Goal: Information Seeking & Learning: Learn about a topic

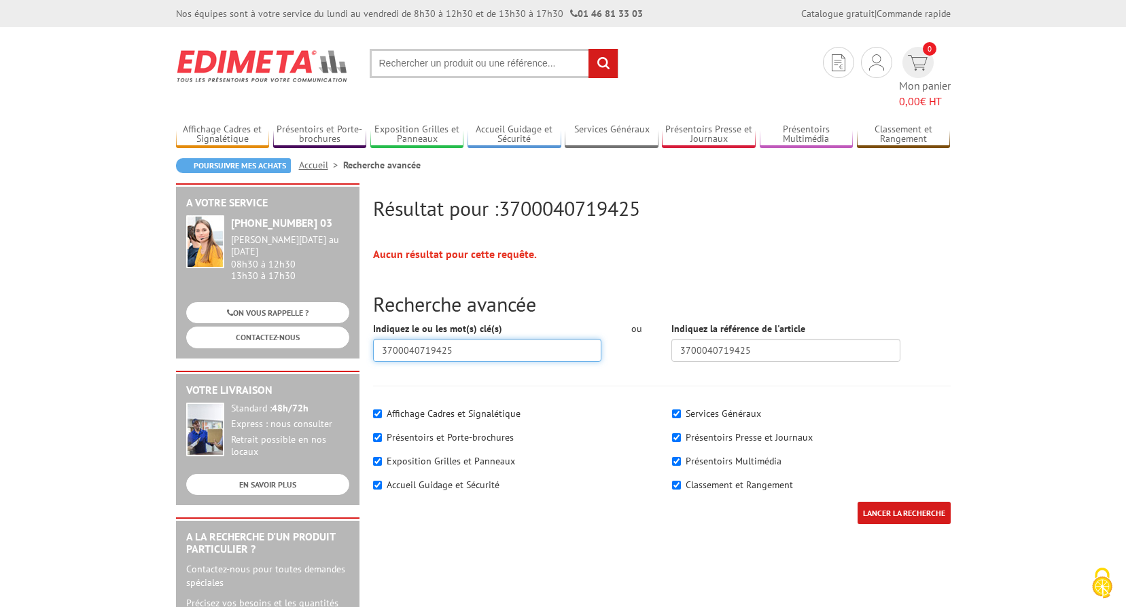
click at [512, 339] on input "3700040719425" at bounding box center [487, 350] width 229 height 23
drag, startPoint x: 775, startPoint y: 332, endPoint x: 663, endPoint y: 343, distance: 112.0
click at [663, 343] on div "Indiquez la référence de l'article 3700040719425" at bounding box center [785, 347] width 249 height 50
drag, startPoint x: 522, startPoint y: 330, endPoint x: 193, endPoint y: 329, distance: 328.9
click at [160, 328] on body "Nos équipes sont à votre service du lundi au vendredi de 8h30 à 12h30 et de 13h…" at bounding box center [563, 615] width 1126 height 1231
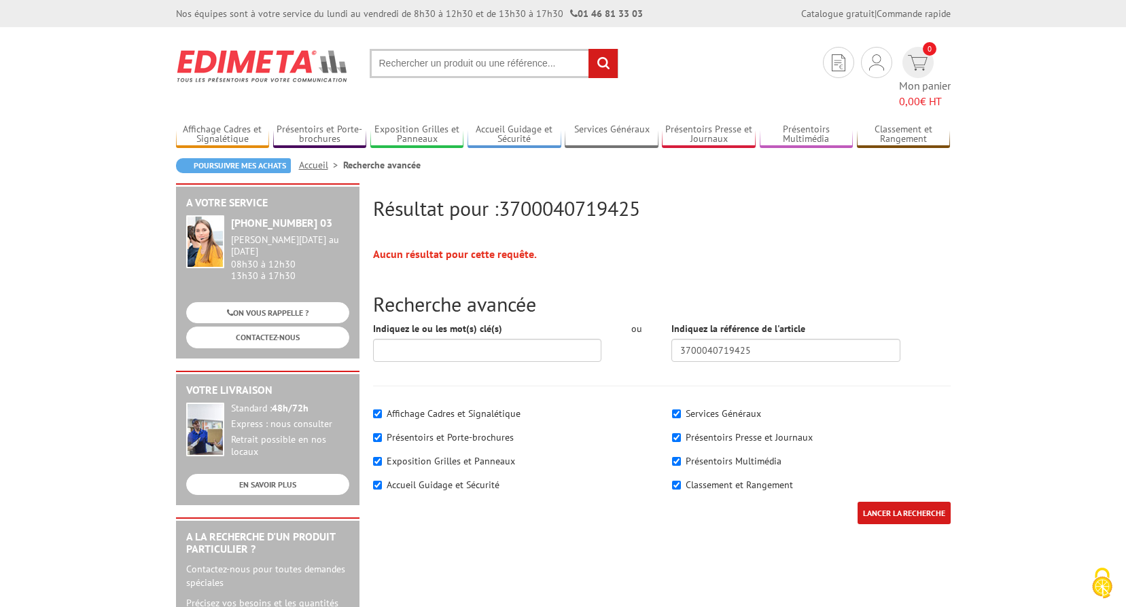
click at [914, 502] on input "LANCER LA RECHERCHE" at bounding box center [904, 513] width 93 height 22
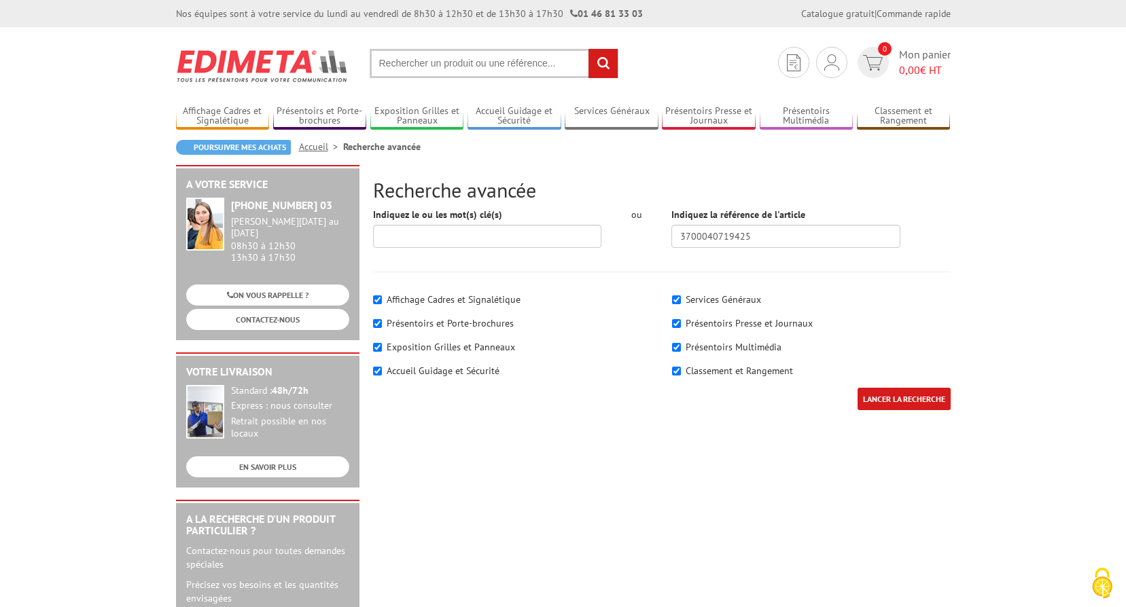
click at [910, 397] on input "LANCER LA RECHERCHE" at bounding box center [904, 399] width 93 height 22
click at [548, 67] on input "text" at bounding box center [494, 63] width 249 height 29
paste input "214061NR"
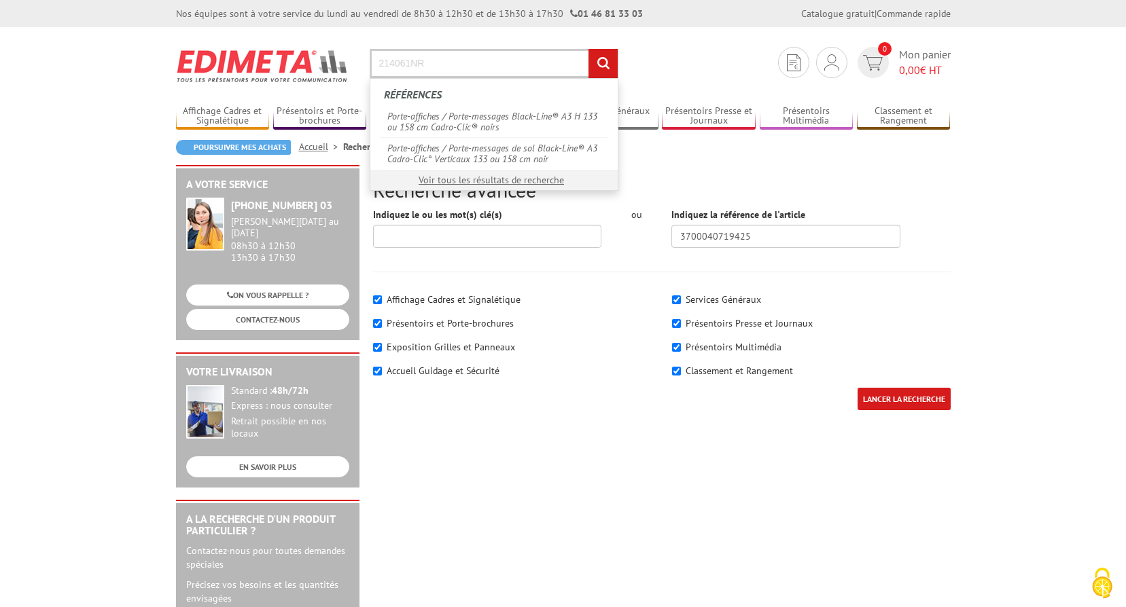
type input "214061NR"
click at [588, 49] on input "rechercher" at bounding box center [602, 63] width 29 height 29
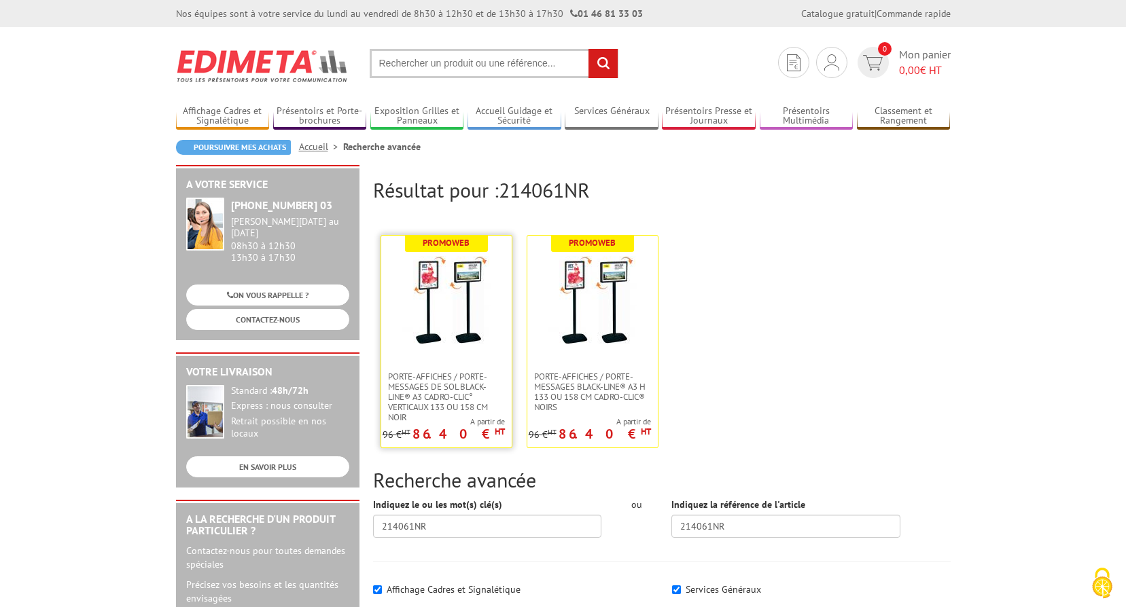
click at [428, 334] on img at bounding box center [446, 300] width 88 height 88
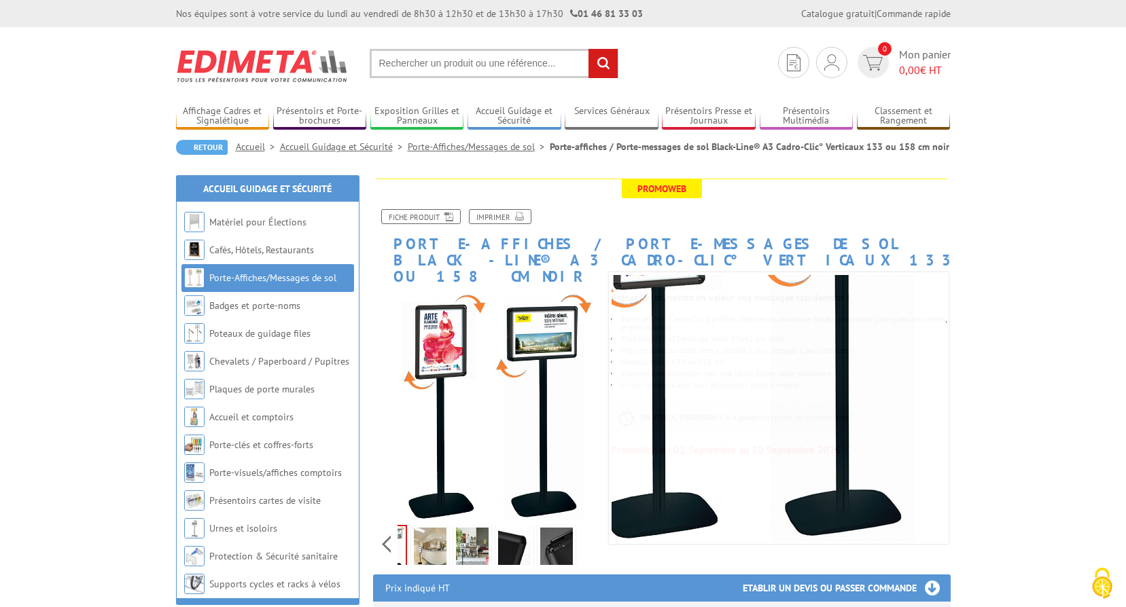
click at [584, 529] on div "Previous Next" at bounding box center [487, 545] width 229 height 48
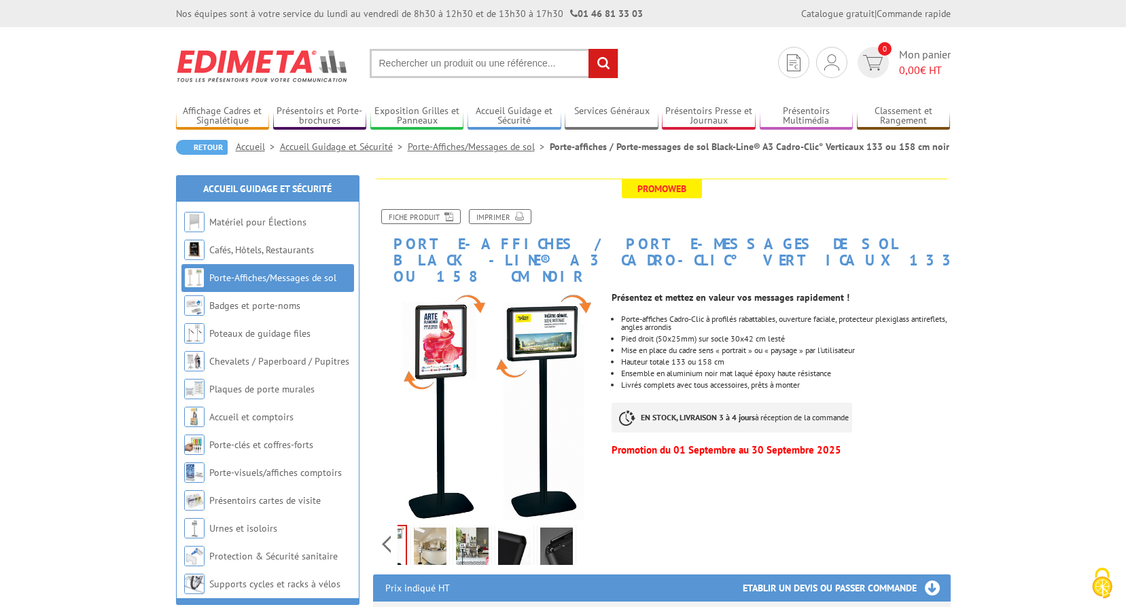
click at [434, 533] on img at bounding box center [430, 549] width 33 height 42
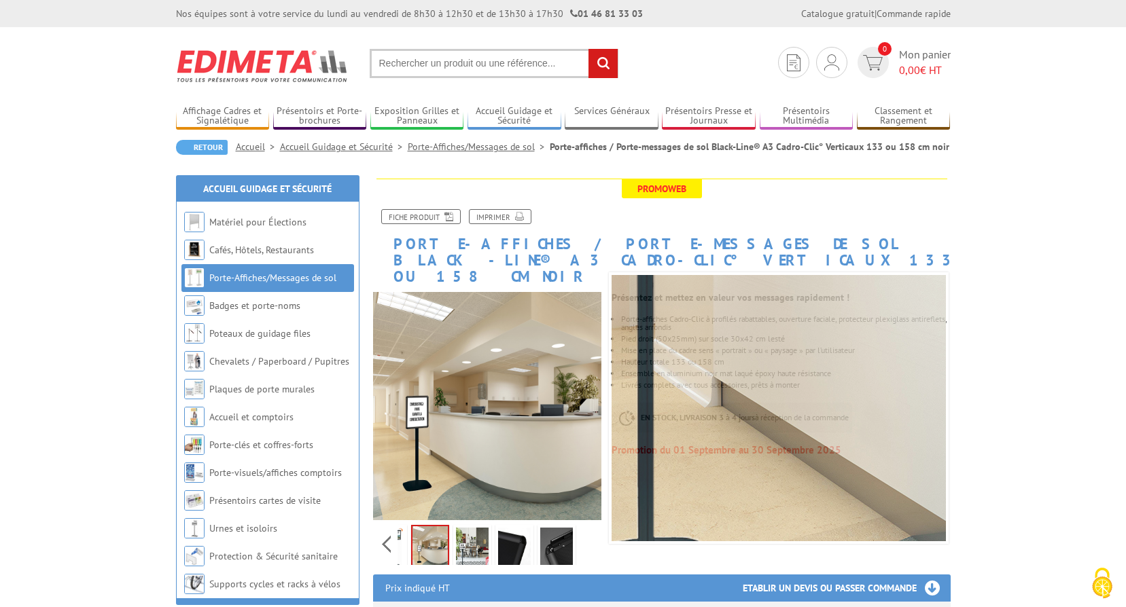
click at [477, 535] on img at bounding box center [472, 549] width 33 height 42
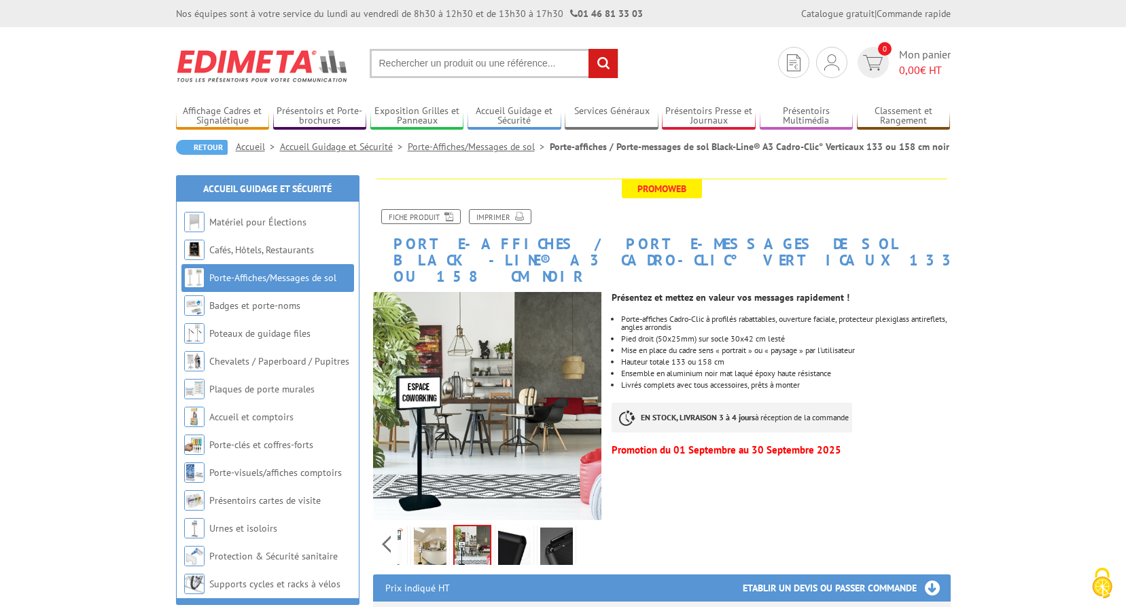
click at [518, 542] on img at bounding box center [514, 549] width 33 height 42
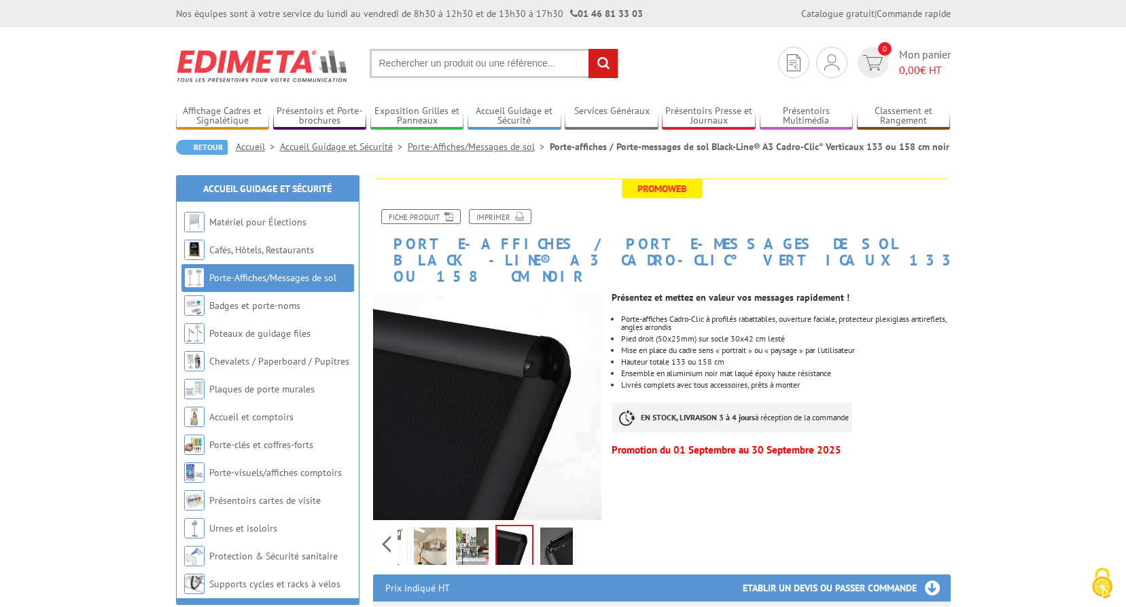
click at [560, 537] on img at bounding box center [556, 549] width 33 height 42
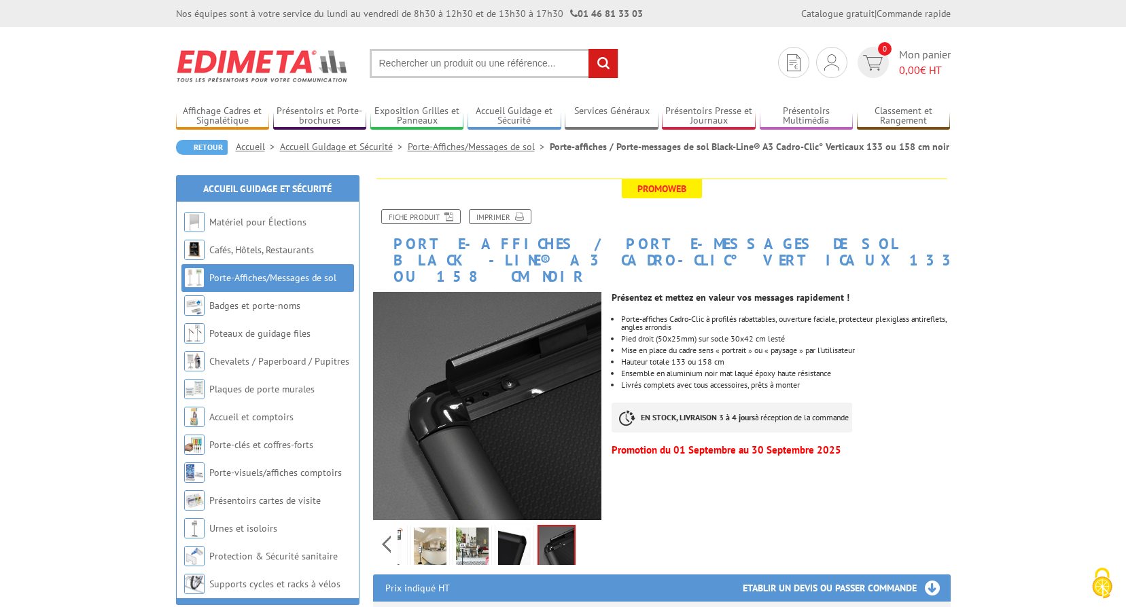
click at [370, 523] on div "Previous Next" at bounding box center [487, 430] width 249 height 277
click at [387, 523] on div "Previous Next" at bounding box center [487, 545] width 229 height 48
click at [587, 523] on div "Previous Next" at bounding box center [487, 545] width 229 height 48
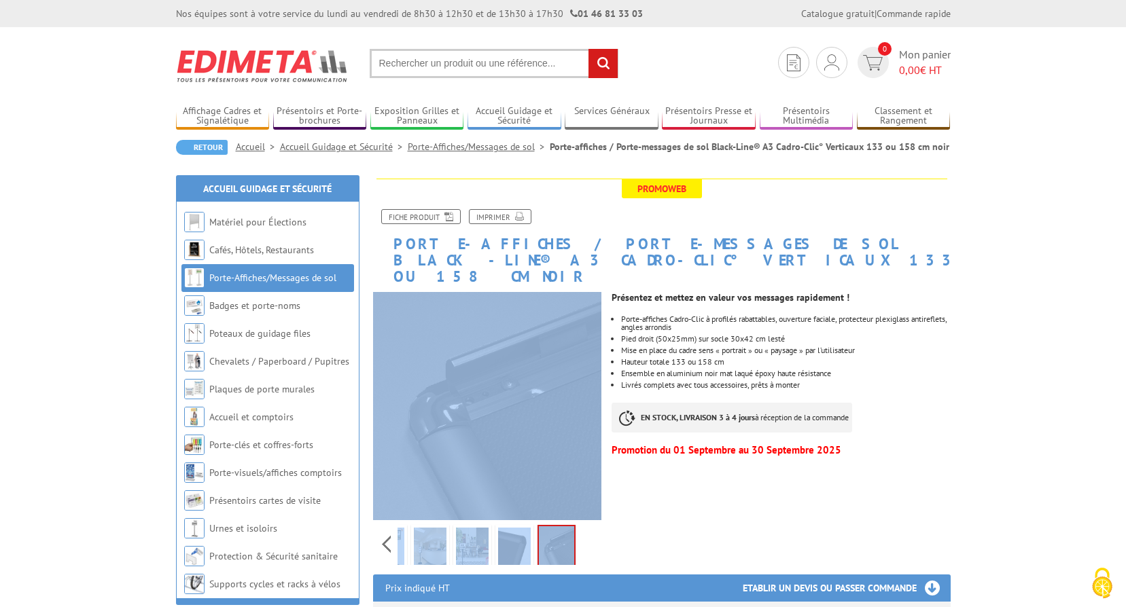
click at [587, 523] on div "Previous Next" at bounding box center [487, 545] width 229 height 48
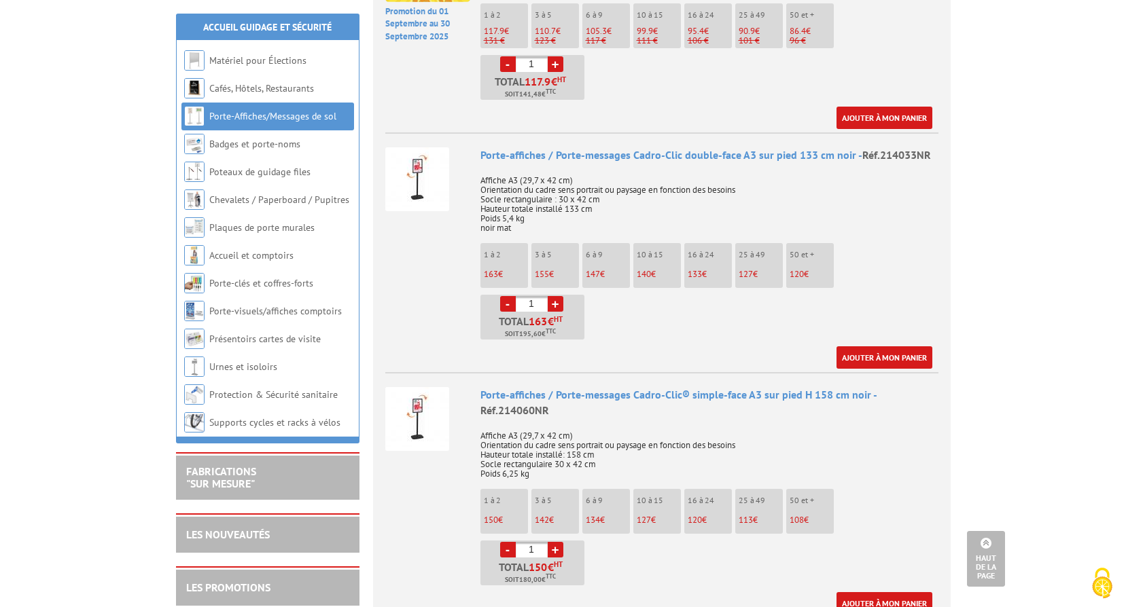
scroll to position [1087, 0]
